Goal: Check status: Check status

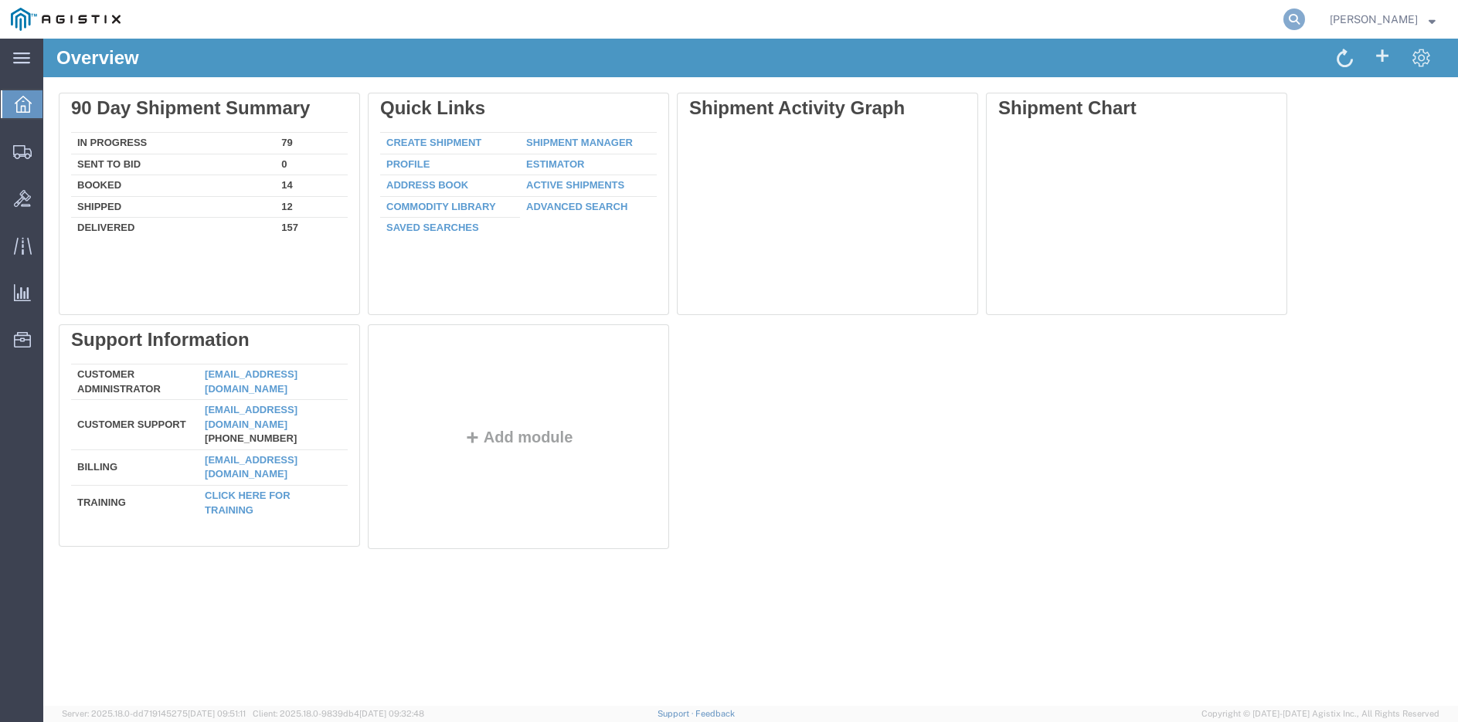
click at [1305, 17] on icon at bounding box center [1294, 19] width 22 height 22
type input "393106392360"
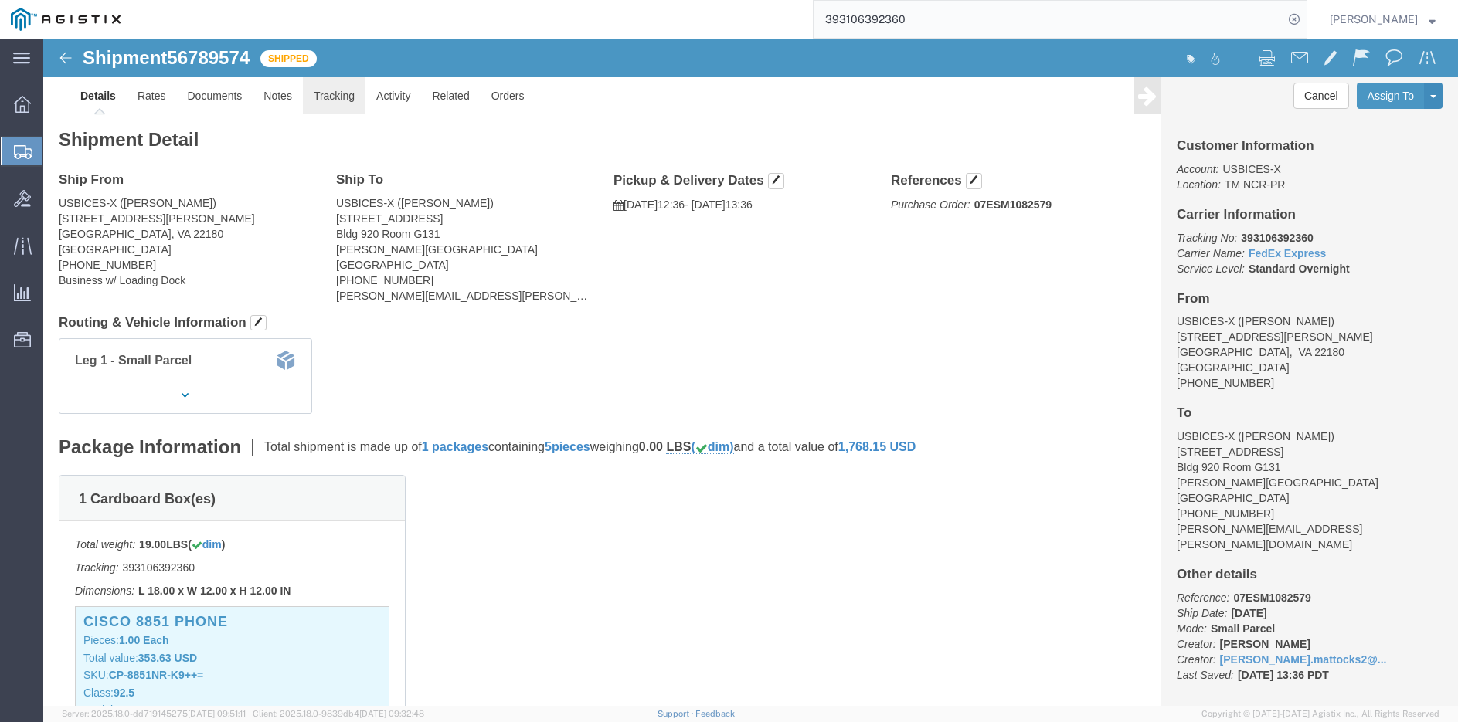
click link "Tracking"
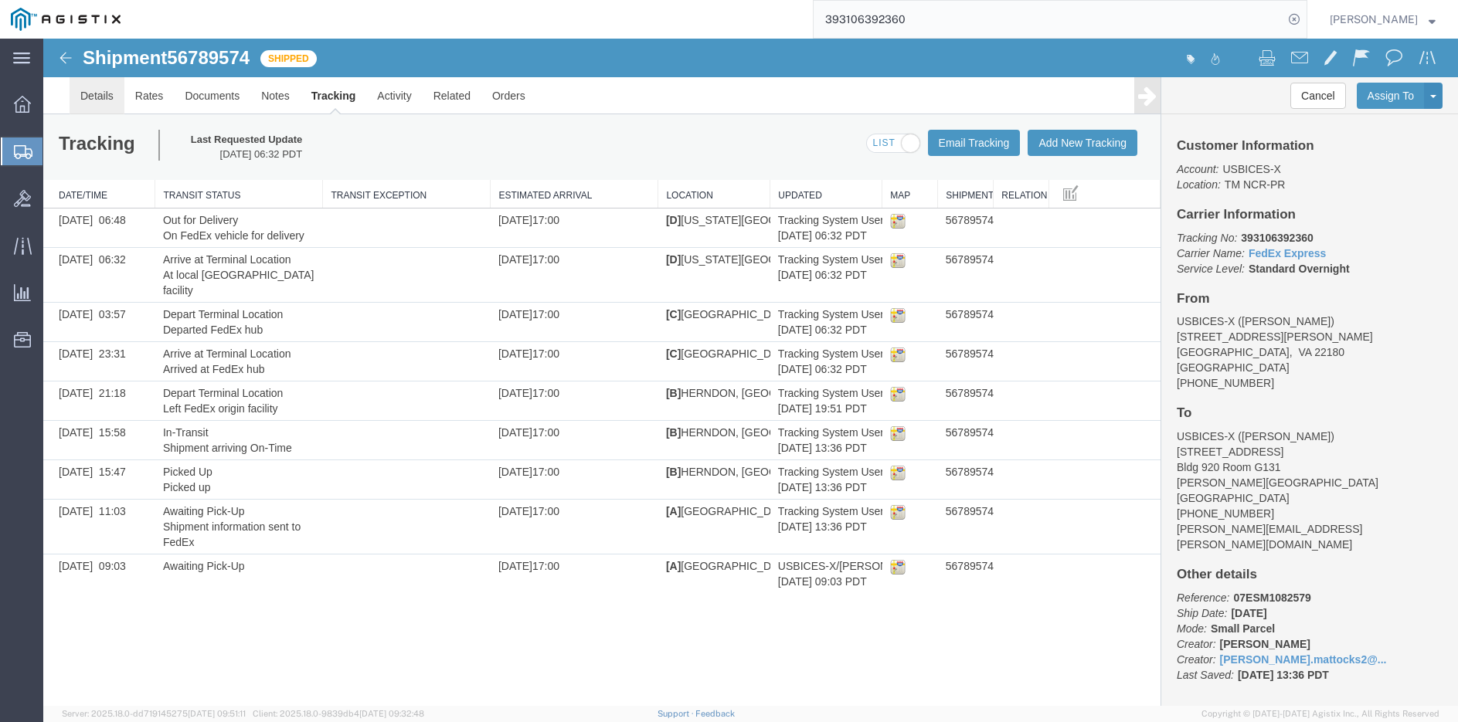
click at [100, 91] on link "Details" at bounding box center [97, 95] width 55 height 37
